Goal: Communication & Community: Answer question/provide support

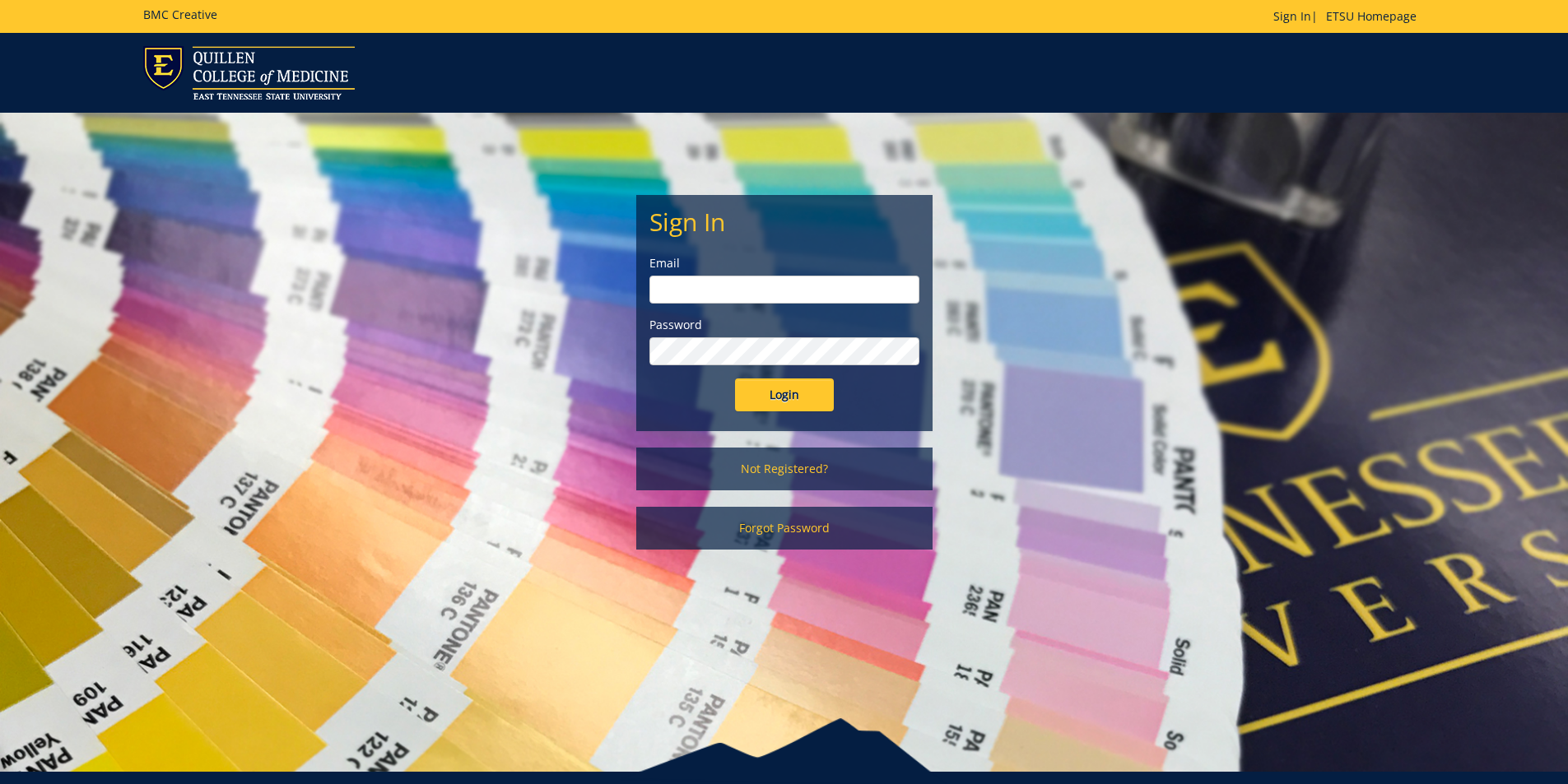
type input "[EMAIL_ADDRESS][DOMAIN_NAME]"
click at [798, 397] on input "Login" at bounding box center [784, 395] width 98 height 33
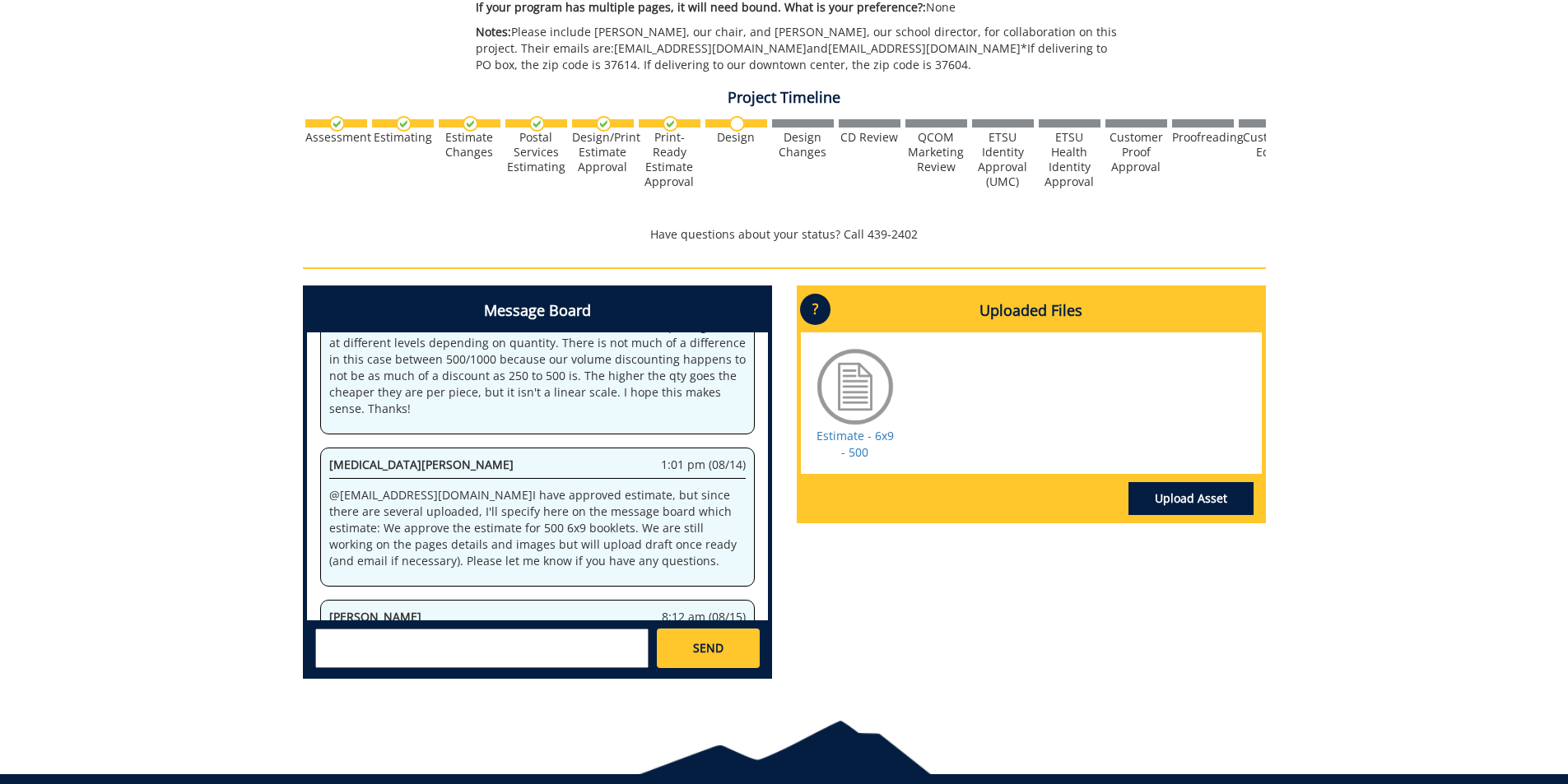
scroll to position [617, 0]
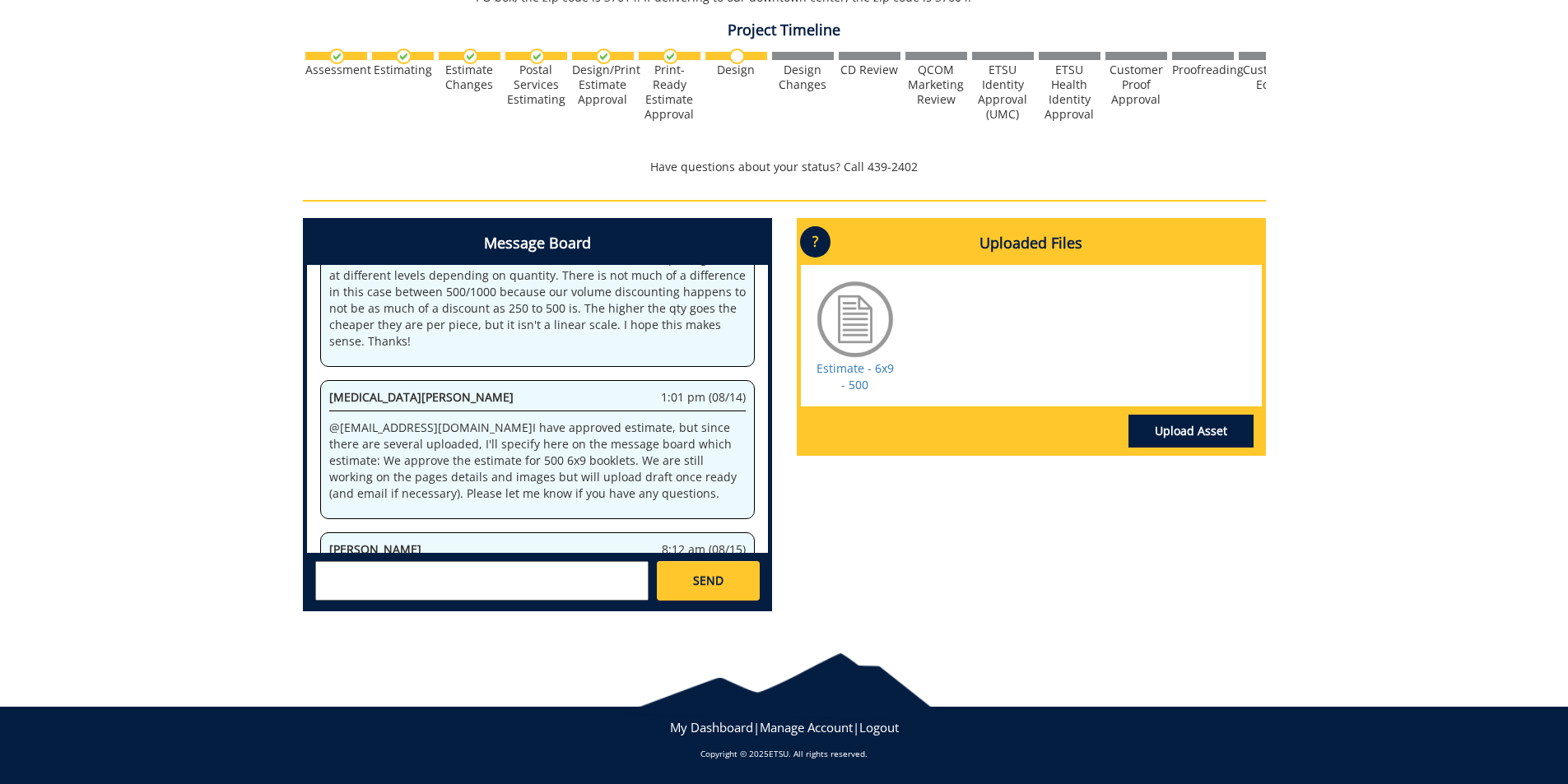
click at [579, 584] on textarea at bounding box center [482, 581] width 333 height 40
type textarea "A"
click at [403, 595] on strong "Angelica Ares" at bounding box center [383, 594] width 92 height 16
type textarea "@aresam@etsu.edu Hi Angelica, thank you for reaching out. I look forward to wor…"
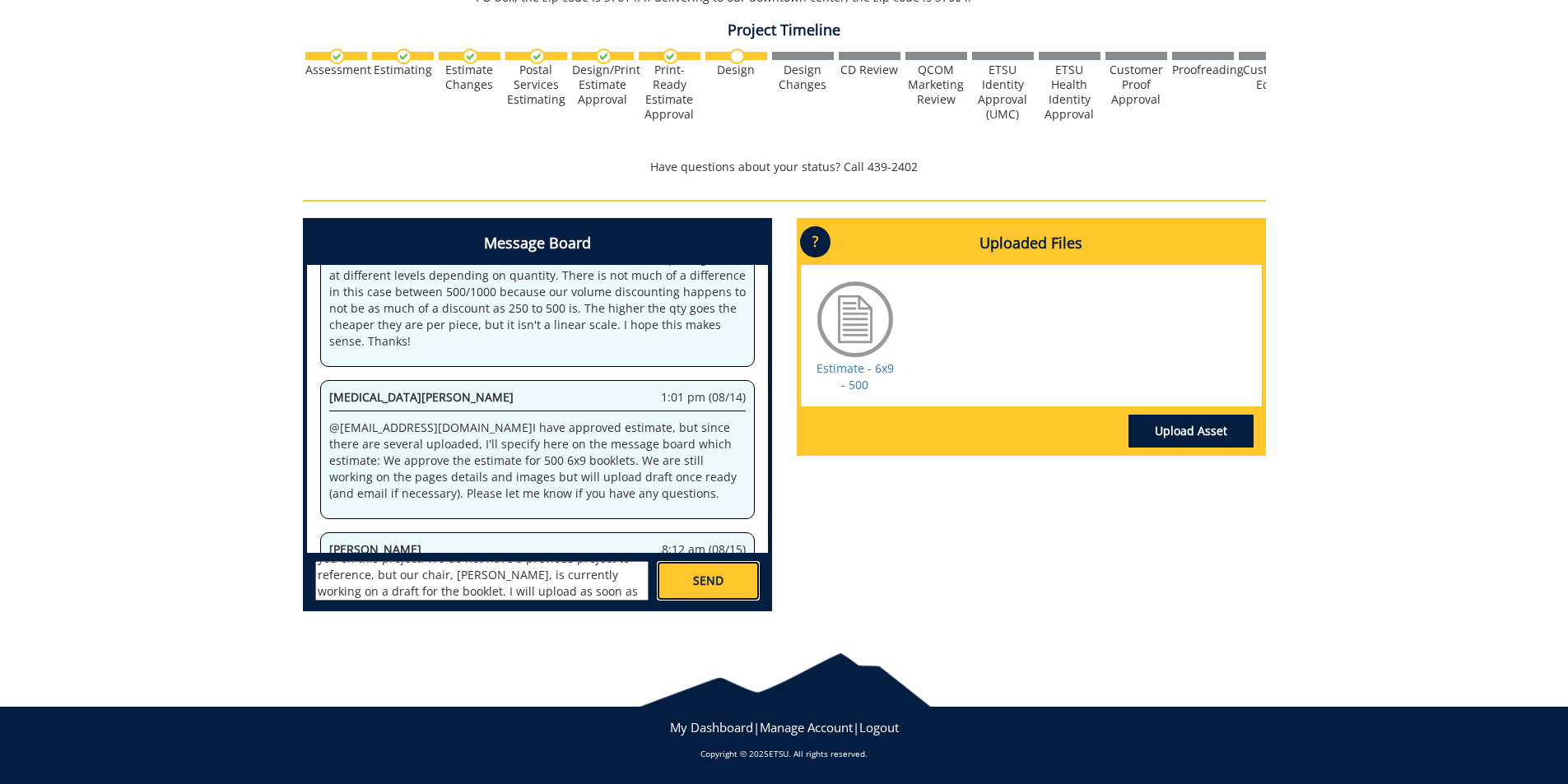
click at [715, 571] on link "SEND" at bounding box center [707, 581] width 102 height 40
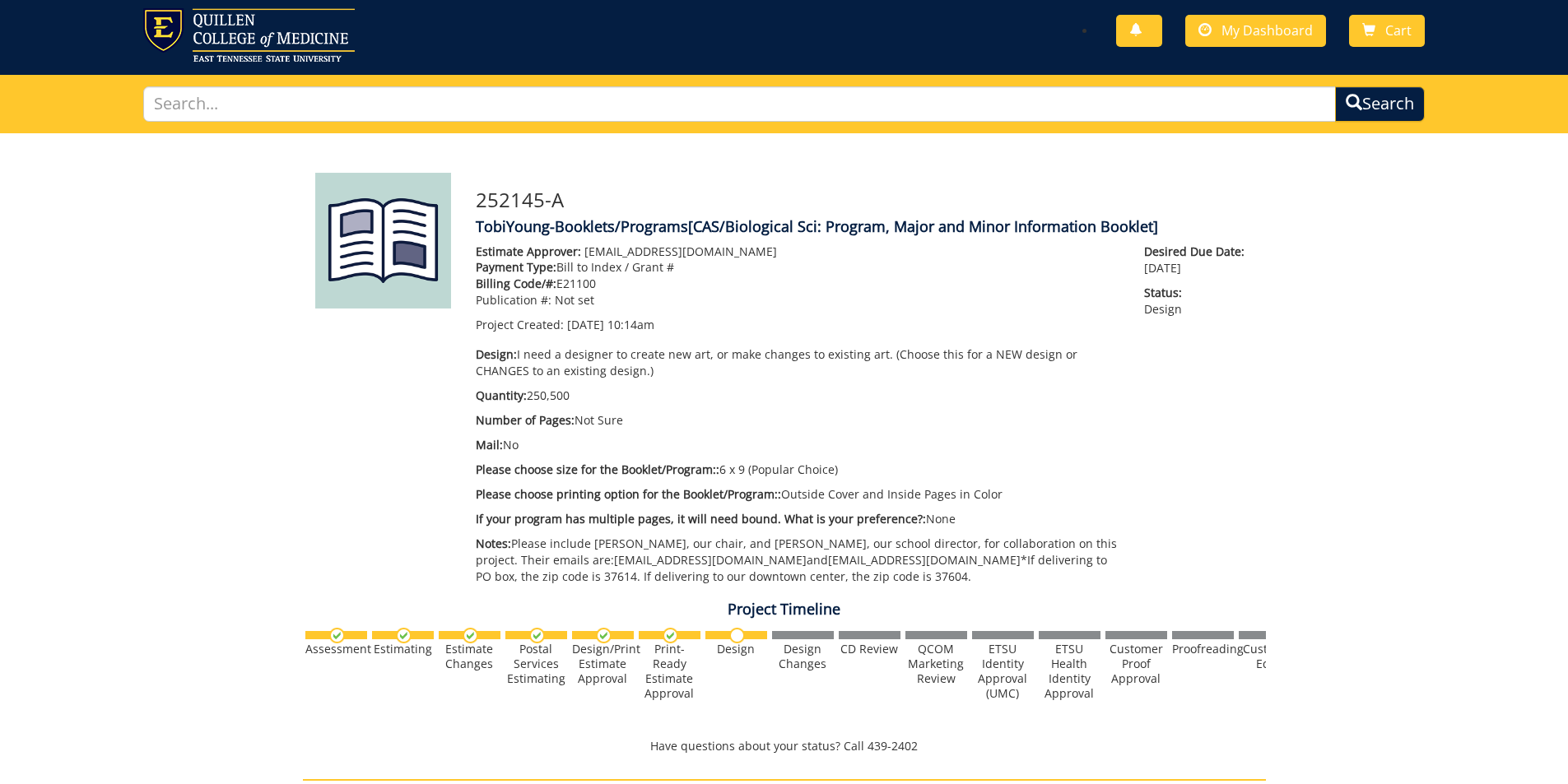
scroll to position [0, 0]
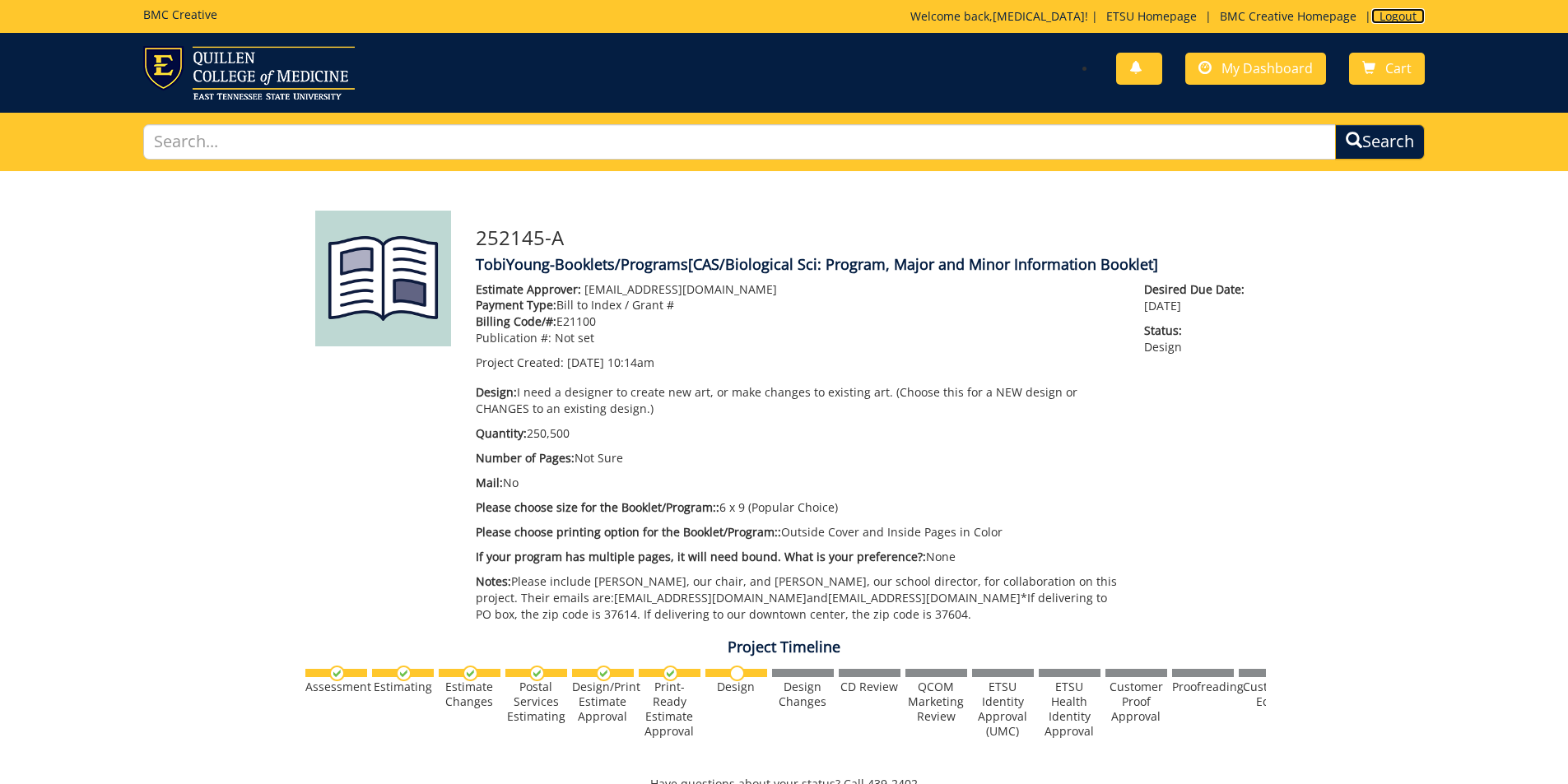
click at [1404, 19] on link "Logout" at bounding box center [1398, 16] width 54 height 16
